Goal: Navigation & Orientation: Find specific page/section

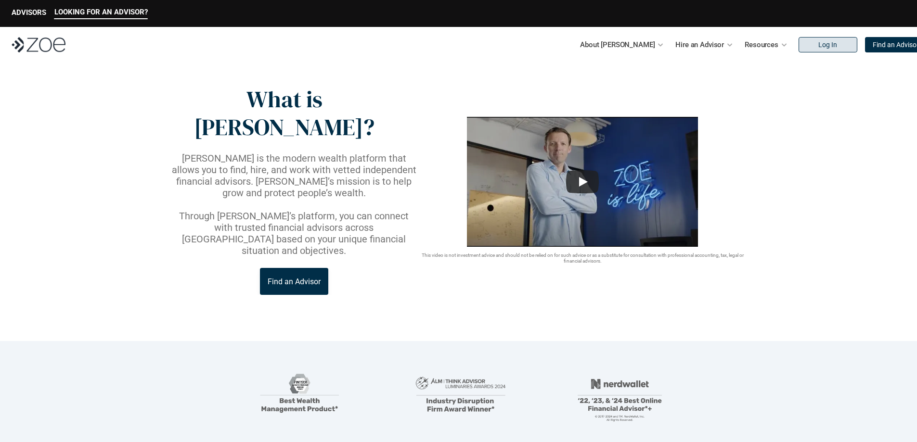
click at [818, 41] on p "Log In" at bounding box center [827, 45] width 19 height 8
click at [818, 47] on p "Log In" at bounding box center [827, 45] width 19 height 8
click at [818, 41] on p "Log In" at bounding box center [827, 45] width 19 height 8
